Goal: Check status

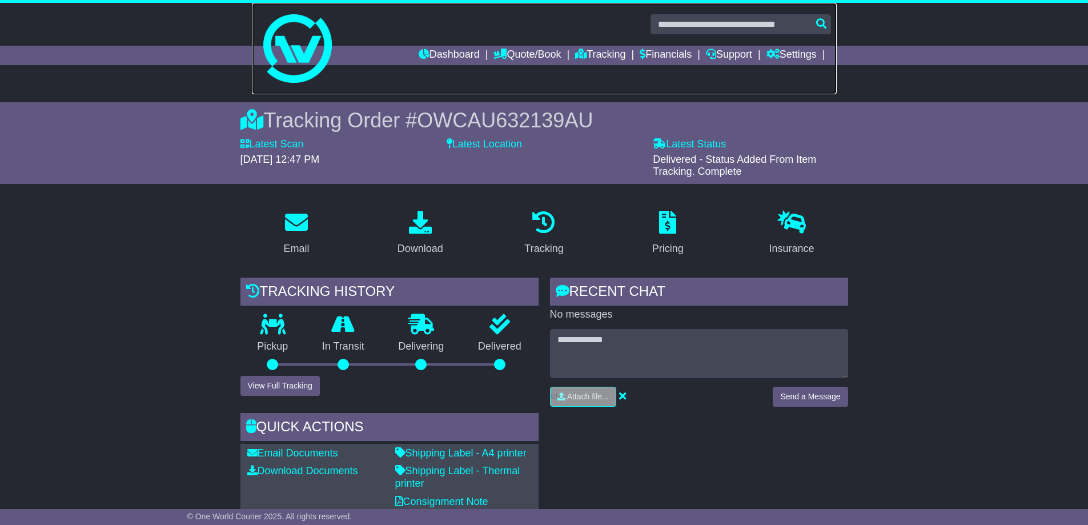
click at [306, 77] on img at bounding box center [297, 48] width 69 height 69
